Goal: Use online tool/utility: Utilize a website feature to perform a specific function

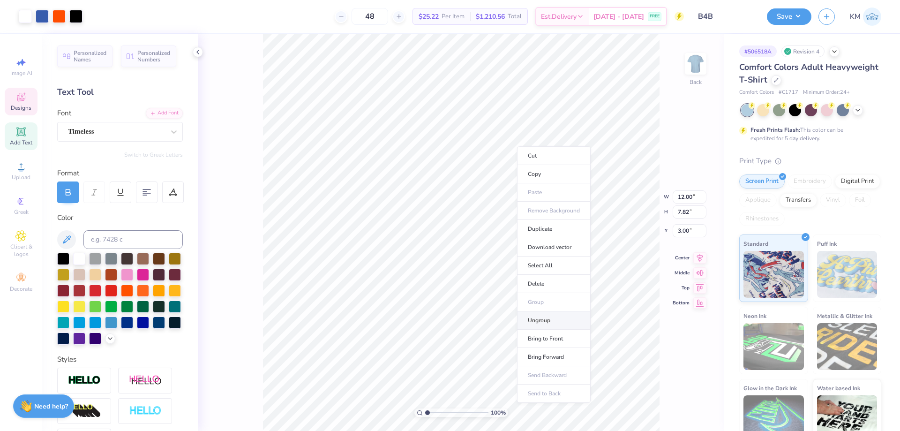
click at [554, 325] on li "Ungroup" at bounding box center [554, 320] width 74 height 18
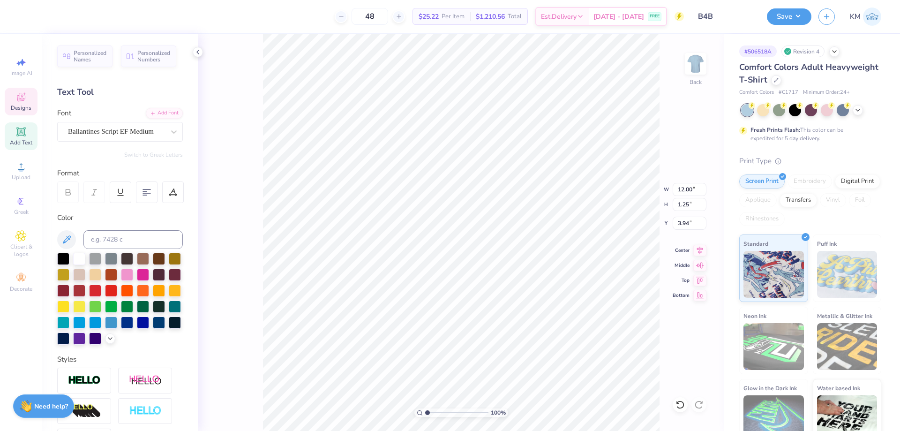
scroll to position [8, 5]
click at [685, 408] on div at bounding box center [679, 404] width 15 height 15
click at [521, 331] on li "Group" at bounding box center [516, 328] width 74 height 18
click at [487, 195] on li "Copy" at bounding box center [506, 200] width 74 height 18
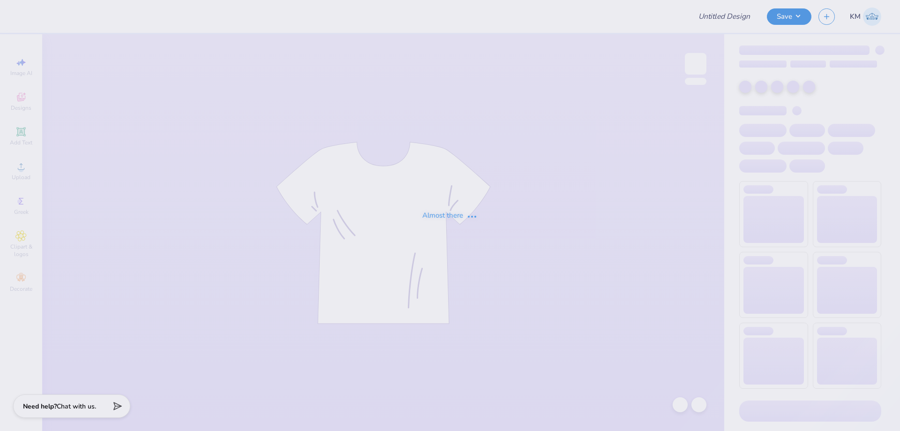
type input "B4B"
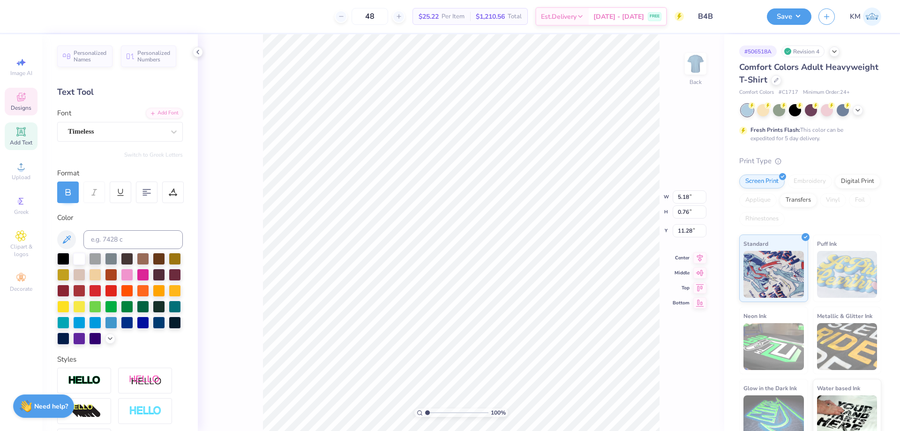
type input "12.00"
type input "9.04"
type input "3.00"
click at [492, 326] on li "Group" at bounding box center [501, 328] width 74 height 18
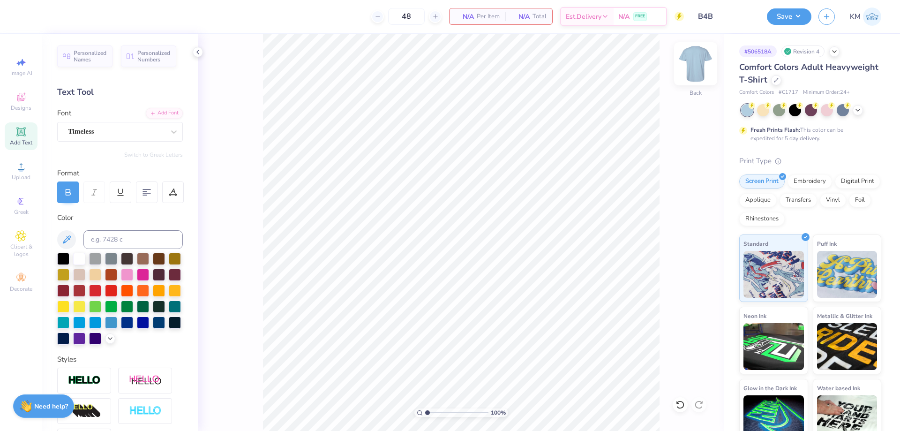
click at [692, 64] on img at bounding box center [695, 63] width 37 height 37
click at [707, 60] on div "100 % Front" at bounding box center [461, 232] width 526 height 396
click at [700, 61] on img at bounding box center [695, 63] width 37 height 37
click at [677, 405] on icon at bounding box center [679, 404] width 9 height 9
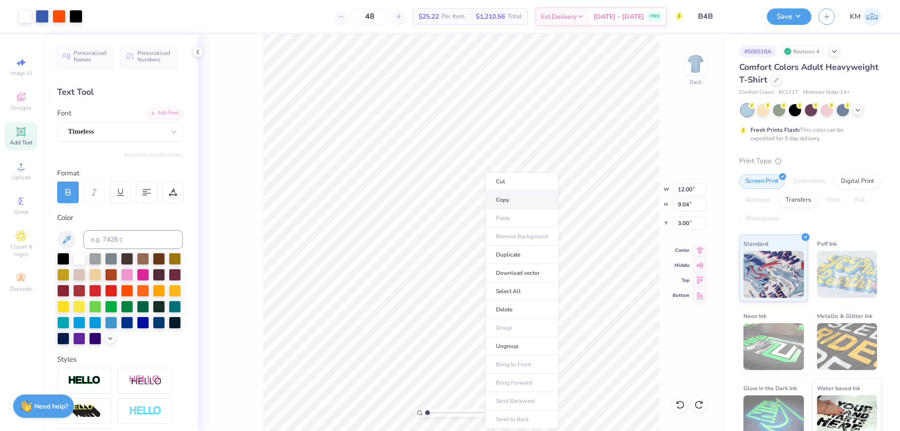
click at [511, 200] on li "Copy" at bounding box center [522, 200] width 74 height 18
click at [695, 67] on img at bounding box center [695, 63] width 37 height 37
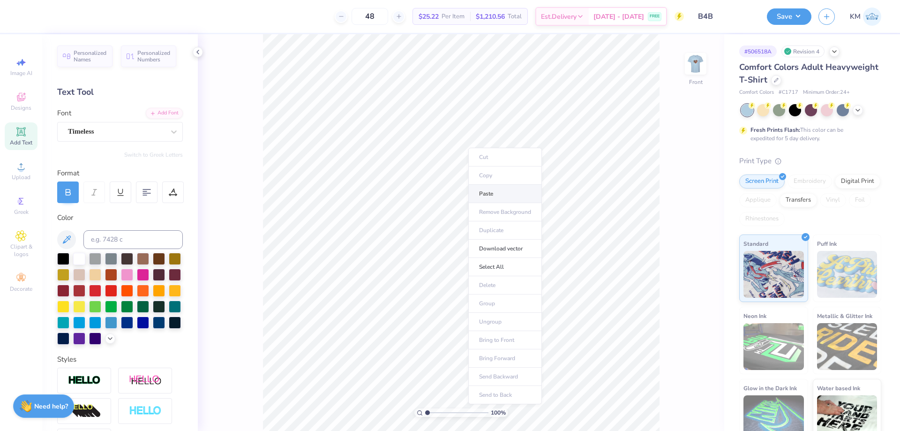
click at [493, 196] on li "Paste" at bounding box center [505, 194] width 74 height 18
click at [683, 192] on input "12.20" at bounding box center [689, 189] width 34 height 13
type input "12.00"
type input "9.04"
click at [690, 219] on input "2.72" at bounding box center [689, 222] width 34 height 13
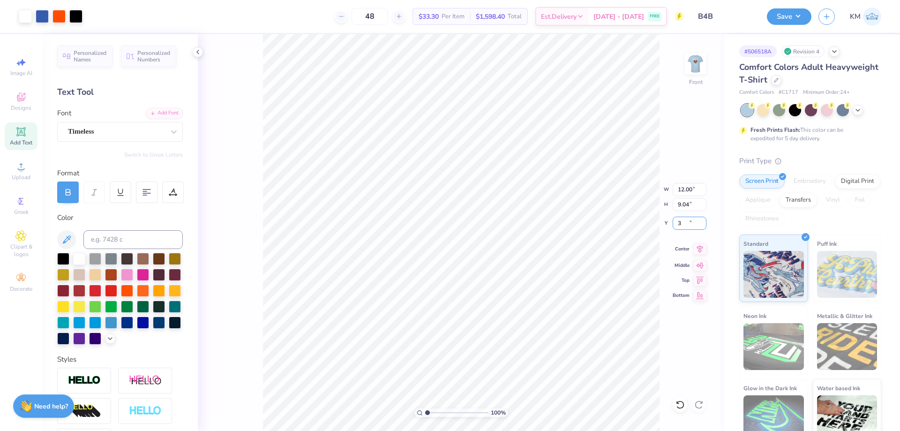
type input "3.00"
click at [698, 255] on div "100 % Front W 12.00 12.00 " H 9.04 9.04 " Y 3.00 3.00 " Center Middle Top Bottom" at bounding box center [461, 232] width 526 height 396
click at [698, 252] on icon at bounding box center [699, 248] width 13 height 11
click at [695, 72] on img at bounding box center [695, 63] width 37 height 37
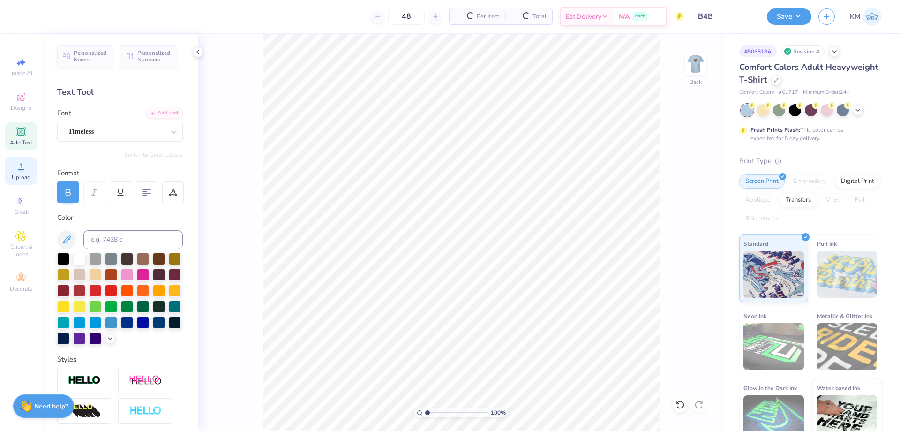
click at [26, 175] on span "Upload" at bounding box center [21, 176] width 19 height 7
click at [20, 170] on circle at bounding box center [20, 169] width 5 height 5
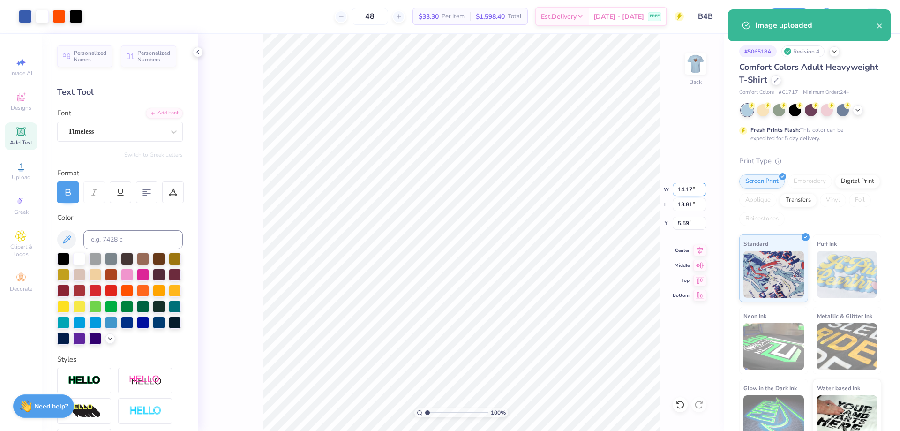
click at [687, 190] on input "14.17" at bounding box center [689, 189] width 34 height 13
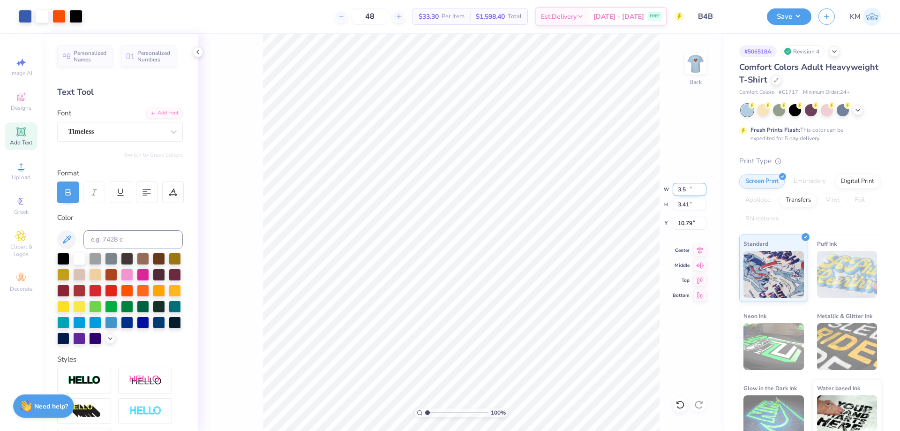
type input "3.50"
type input "3.41"
click at [681, 222] on input "10.79" at bounding box center [689, 222] width 34 height 13
type input "3.00"
click at [695, 59] on img at bounding box center [695, 63] width 37 height 37
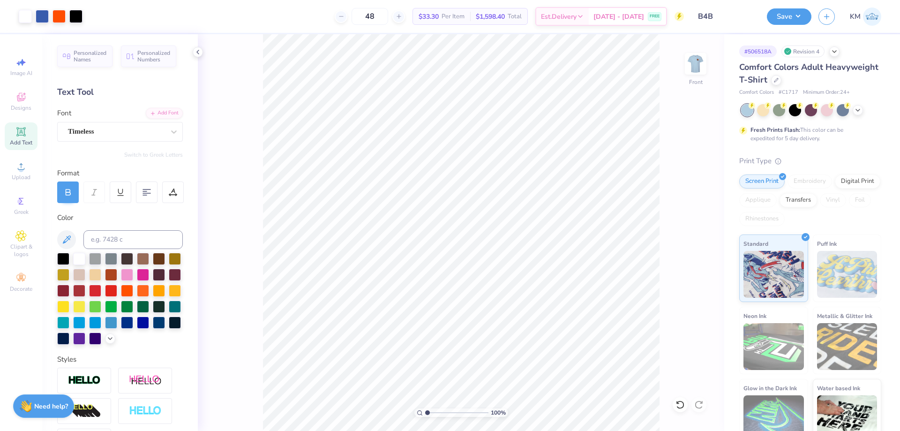
click at [692, 60] on img at bounding box center [695, 63] width 19 height 19
click at [685, 64] on div at bounding box center [695, 63] width 43 height 43
click at [698, 59] on img at bounding box center [695, 63] width 37 height 37
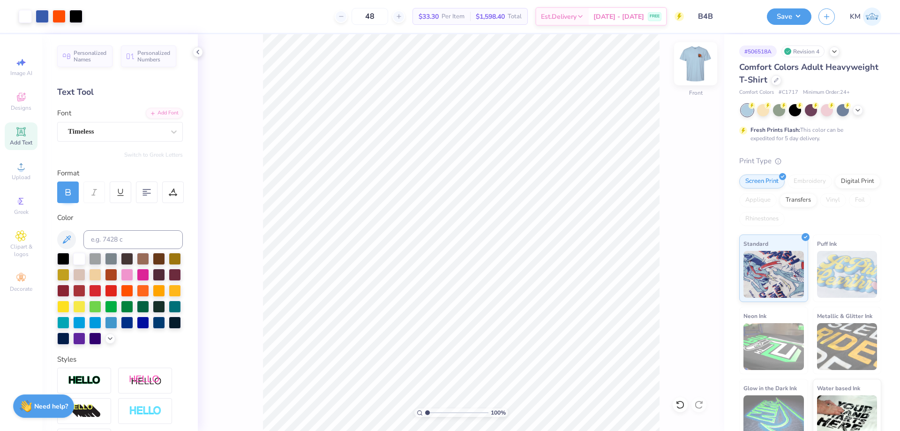
click at [697, 67] on img at bounding box center [695, 63] width 37 height 37
click at [696, 68] on img at bounding box center [695, 63] width 19 height 19
click at [697, 64] on img at bounding box center [695, 63] width 37 height 37
click at [21, 200] on circle at bounding box center [19, 201] width 5 height 5
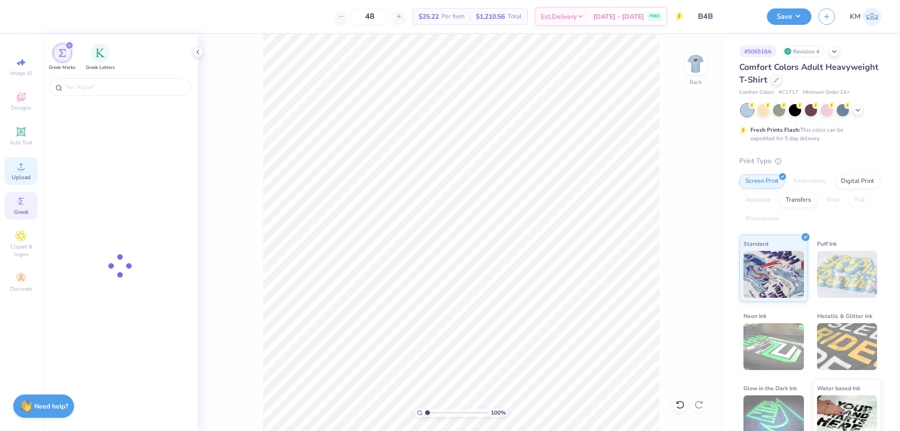
click at [27, 173] on div "Upload" at bounding box center [21, 171] width 33 height 28
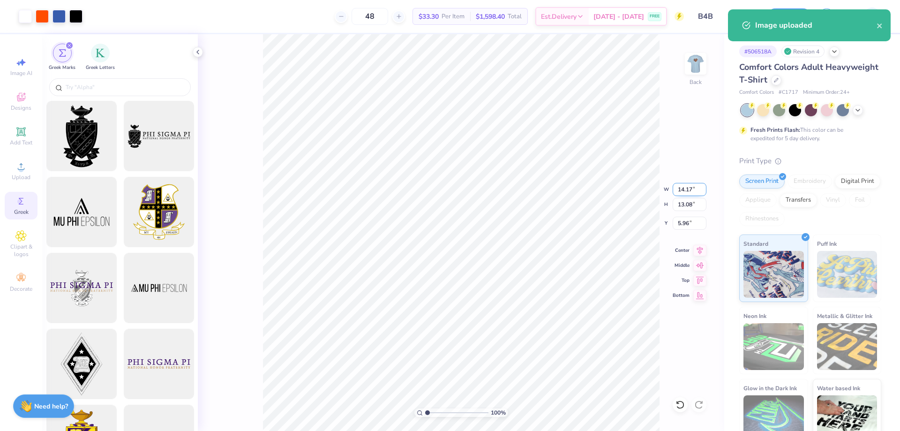
click at [684, 189] on input "14.17" at bounding box center [689, 189] width 34 height 13
type input "3.00"
type input "2.77"
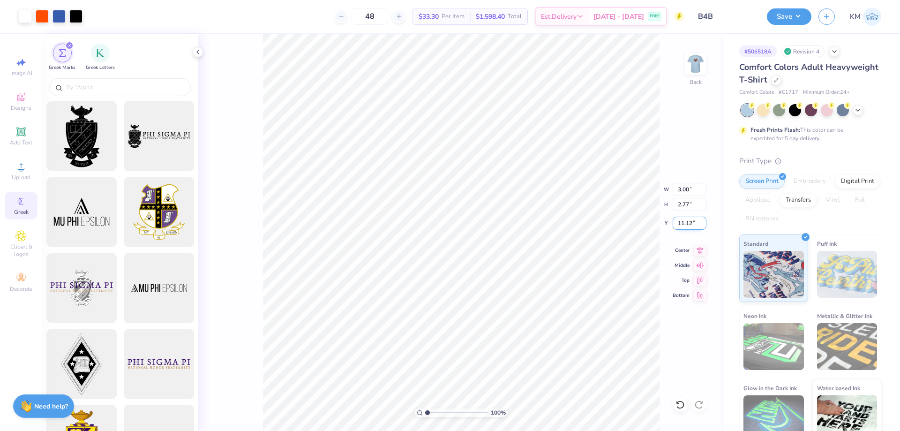
click at [685, 225] on input "11.12" at bounding box center [689, 222] width 34 height 13
type input "3.00"
click at [693, 191] on input "3.00" at bounding box center [689, 189] width 34 height 13
type input "3.50"
type input "3.23"
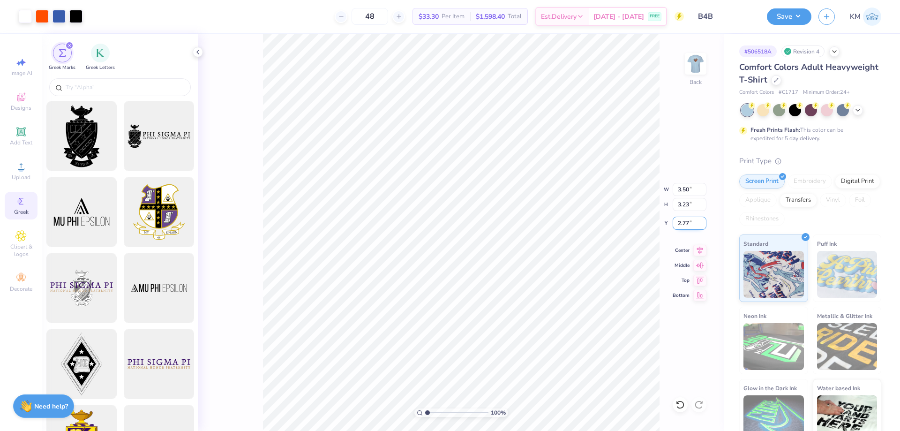
click at [684, 219] on input "2.77" at bounding box center [689, 222] width 34 height 13
type input "3.00"
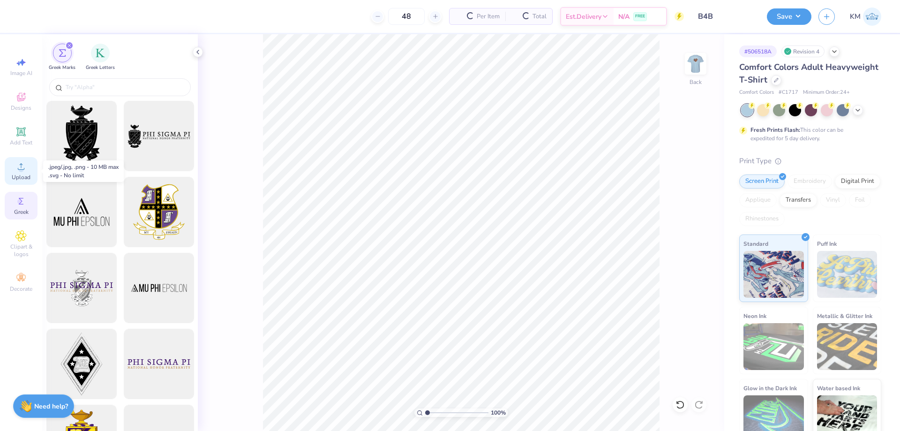
click at [22, 174] on span "Upload" at bounding box center [21, 176] width 19 height 7
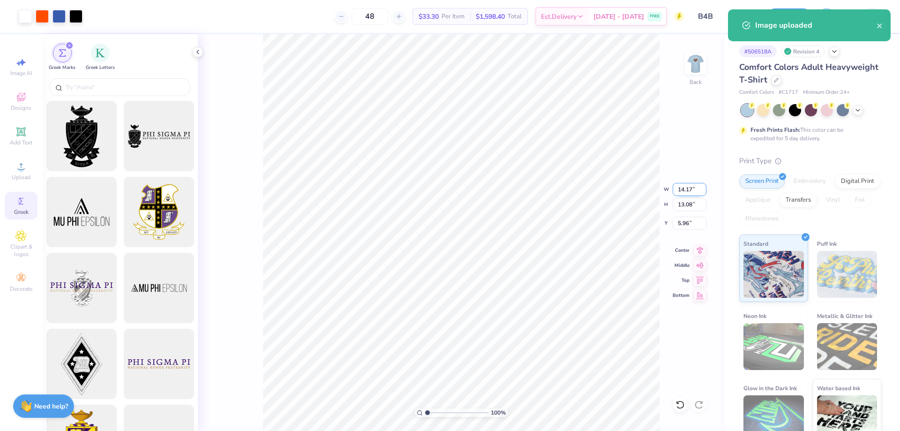
click at [680, 189] on input "14.17" at bounding box center [689, 189] width 34 height 13
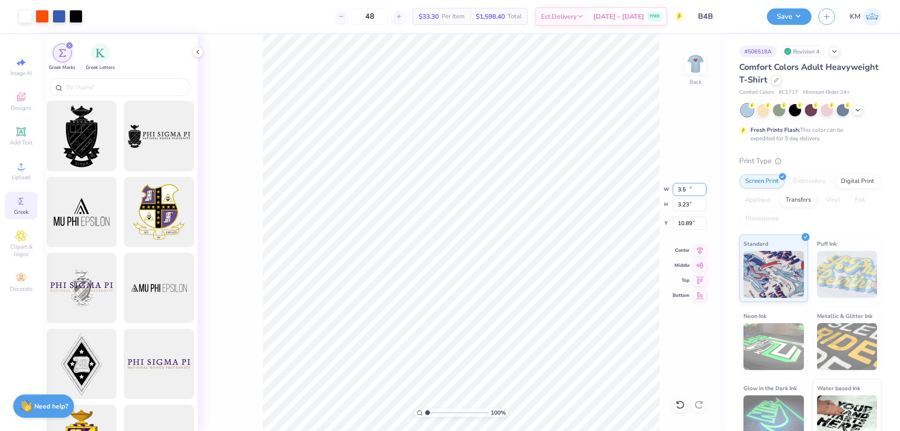
type input "3.50"
type input "3.23"
click at [683, 225] on input "10.89" at bounding box center [689, 222] width 34 height 13
type input "3.00"
click at [691, 60] on img at bounding box center [695, 63] width 37 height 37
